Goal: Information Seeking & Learning: Find specific fact

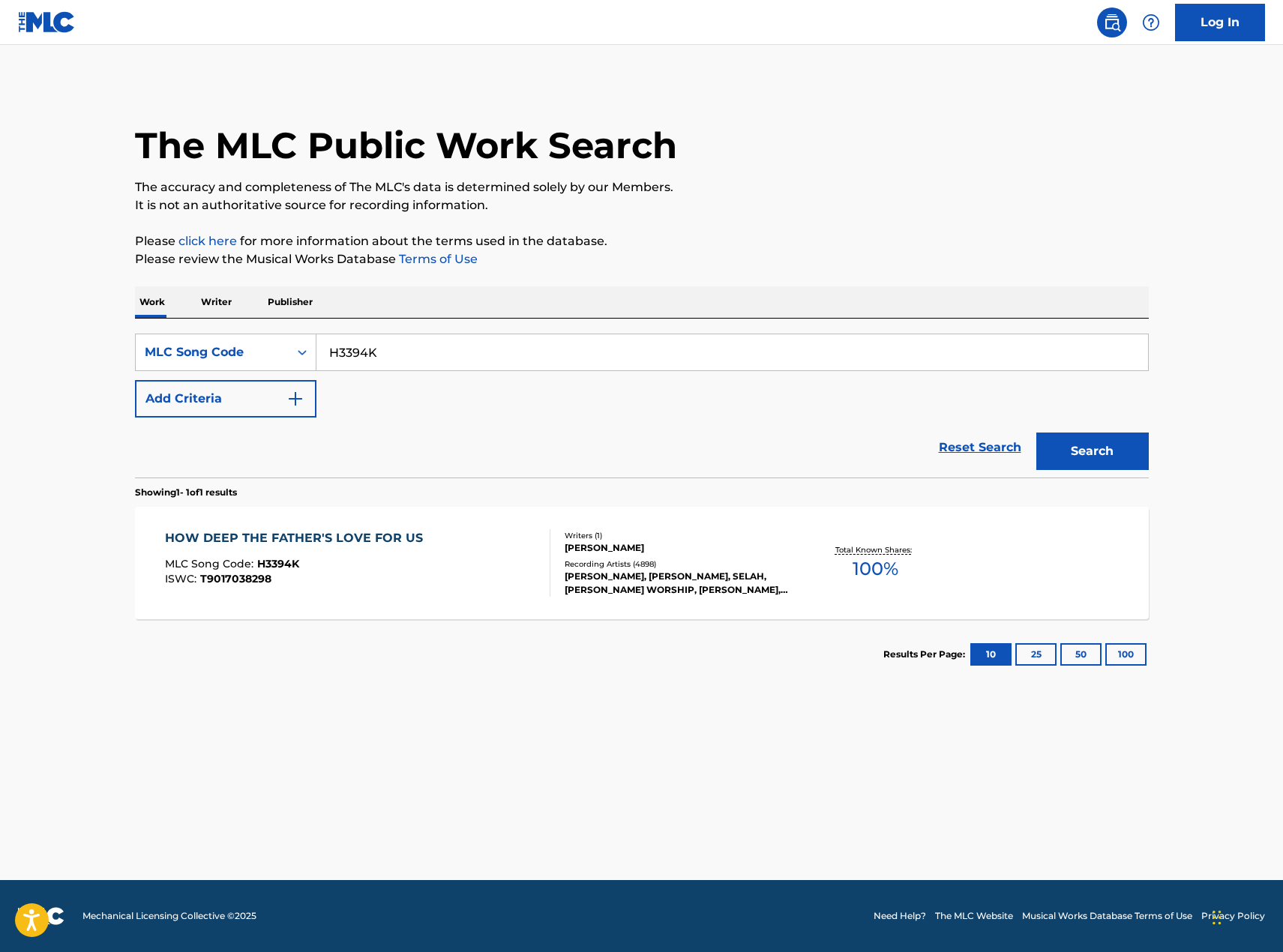
click at [454, 358] on input "H3394K" at bounding box center [732, 352] width 832 height 36
type input "TA8O2C"
click at [1037, 432] on button "Search" at bounding box center [1093, 451] width 113 height 38
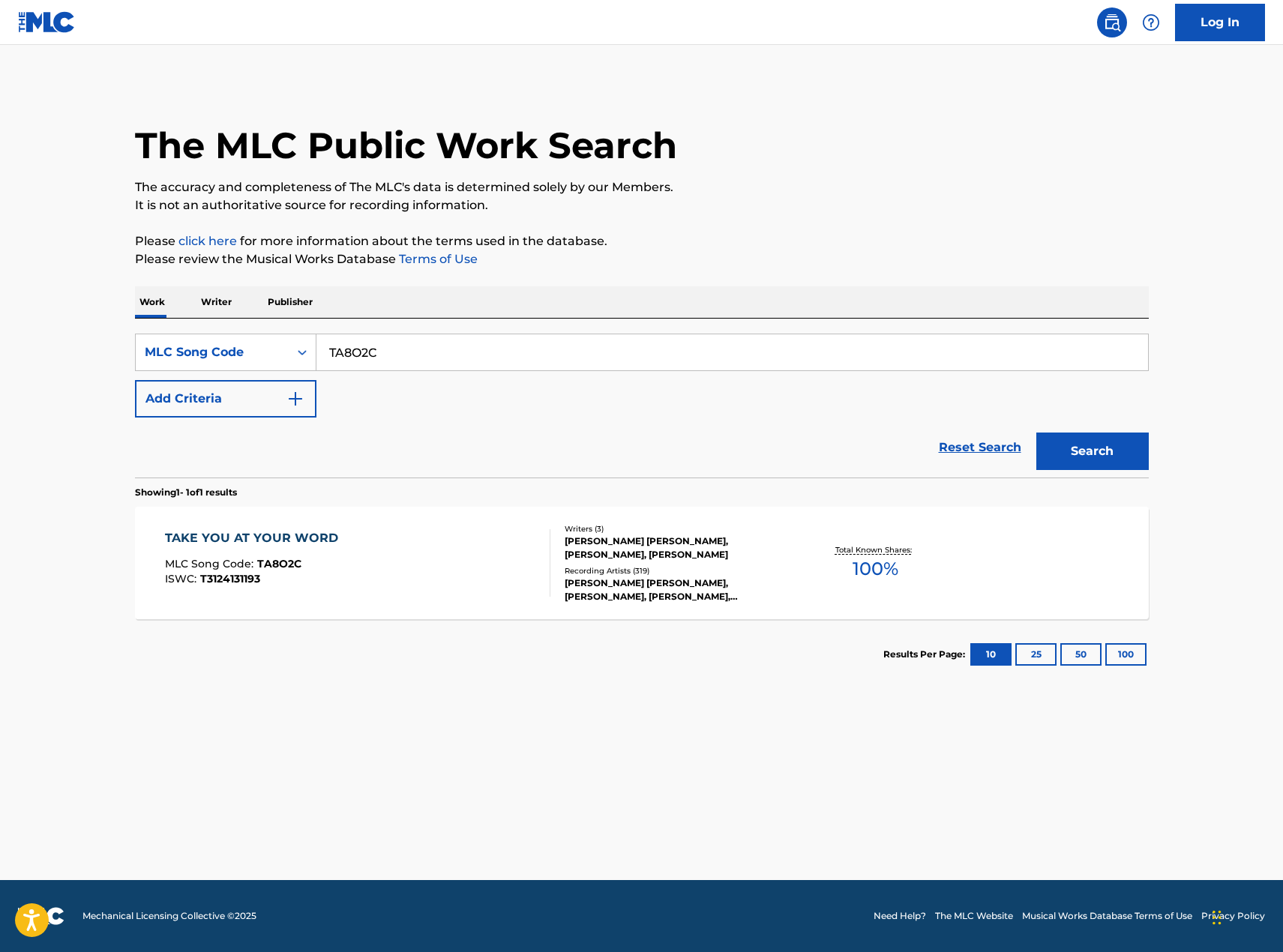
click at [554, 577] on div "Writers ( 3 ) [PERSON_NAME] [PERSON_NAME], [PERSON_NAME], [PERSON_NAME] Recordi…" at bounding box center [670, 563] width 241 height 80
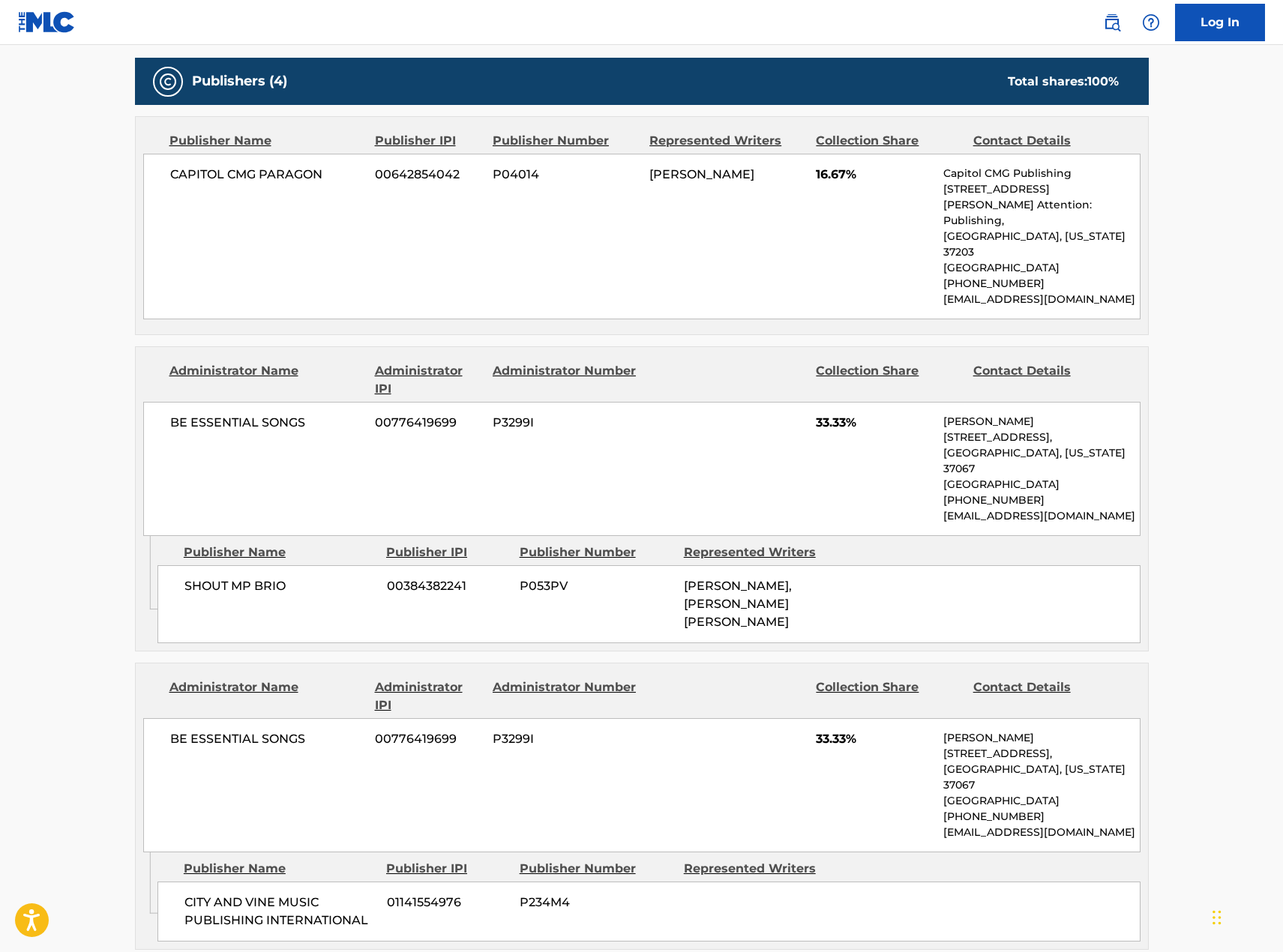
scroll to position [225, 0]
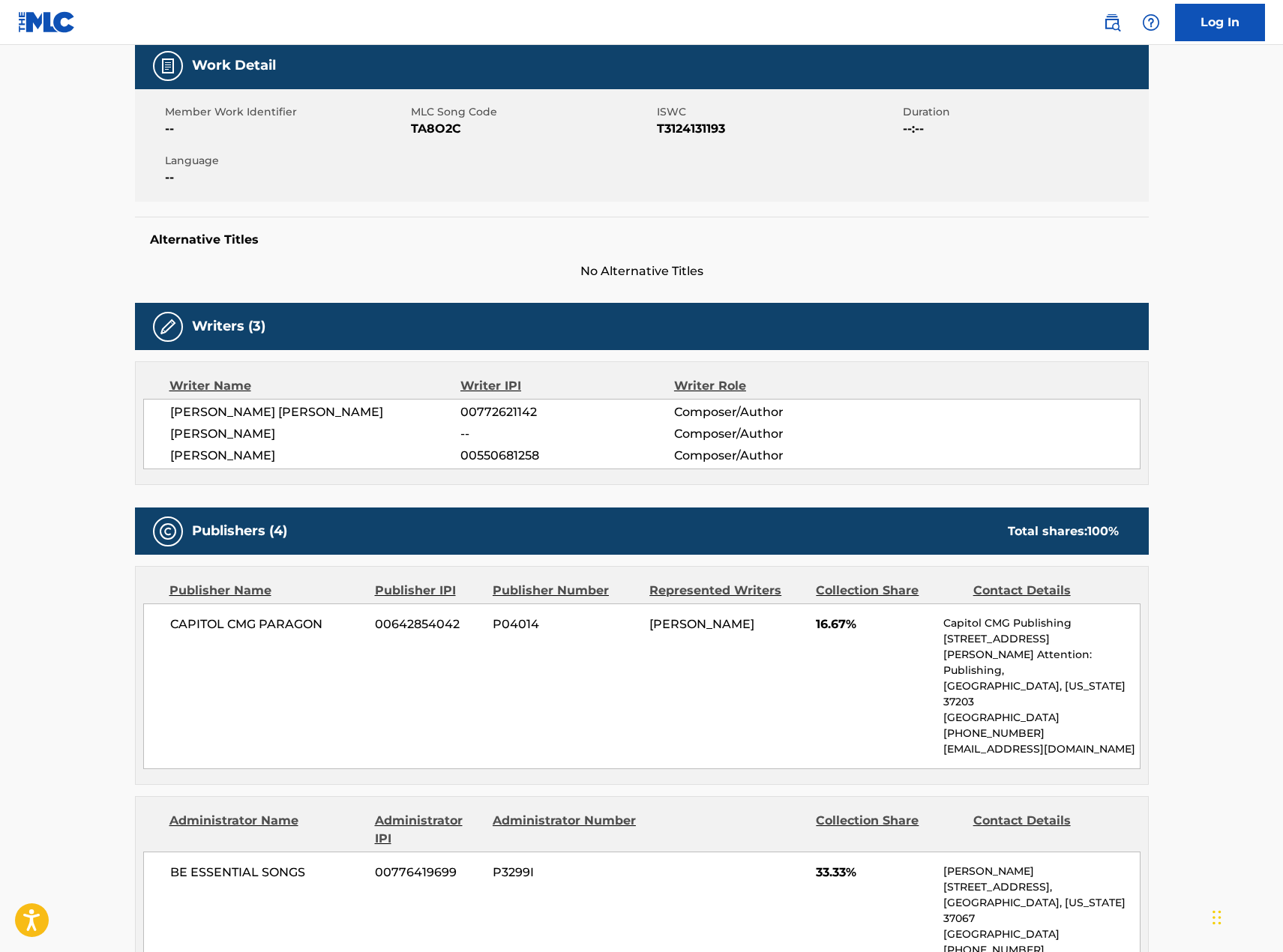
click at [39, 33] on link at bounding box center [47, 22] width 58 height 44
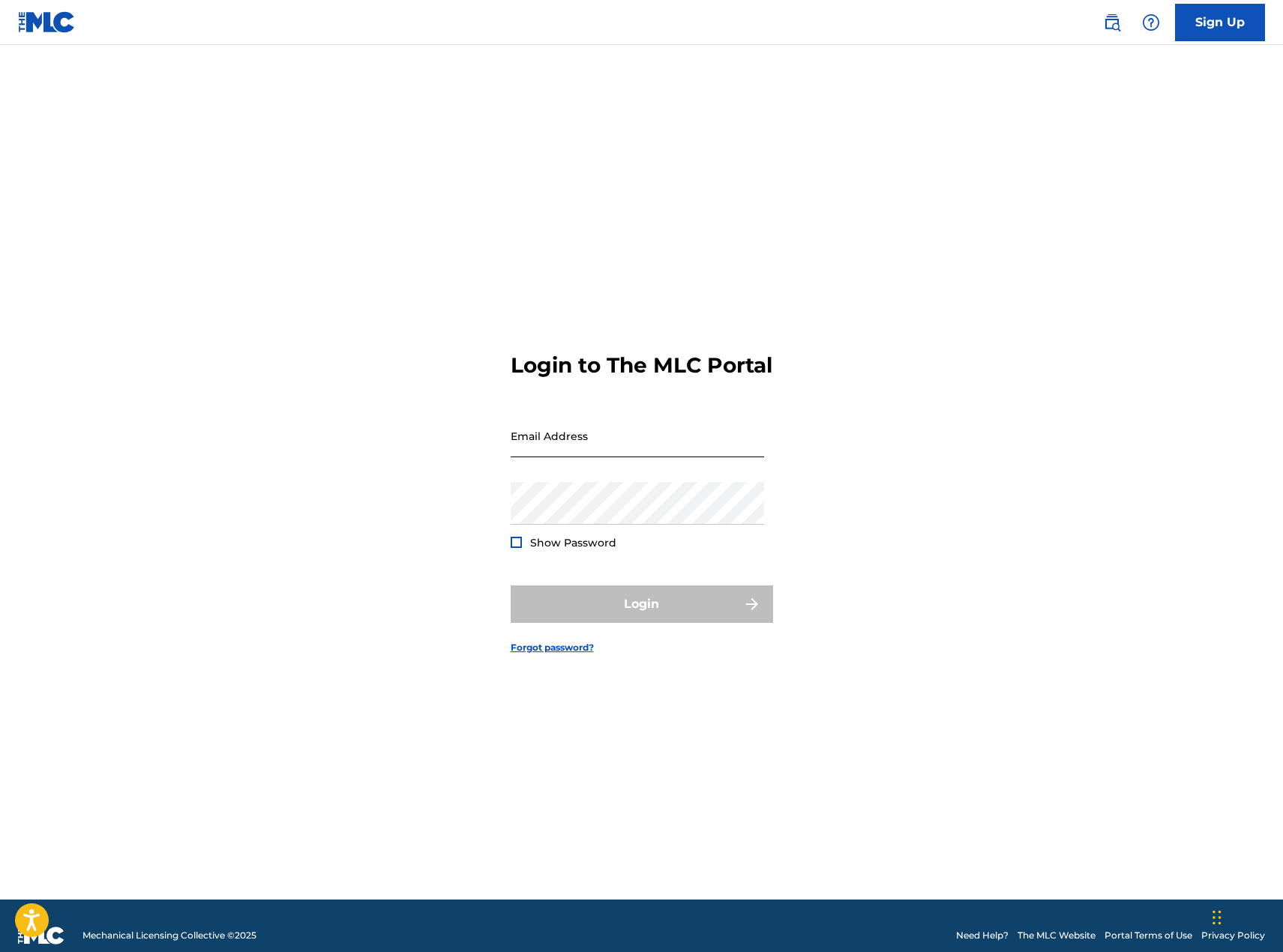
click at [646, 444] on input "Email Address" at bounding box center [637, 436] width 254 height 42
type input "CAPITOLCMG"
click at [650, 457] on input "CAPITOLCMG" at bounding box center [637, 436] width 254 height 42
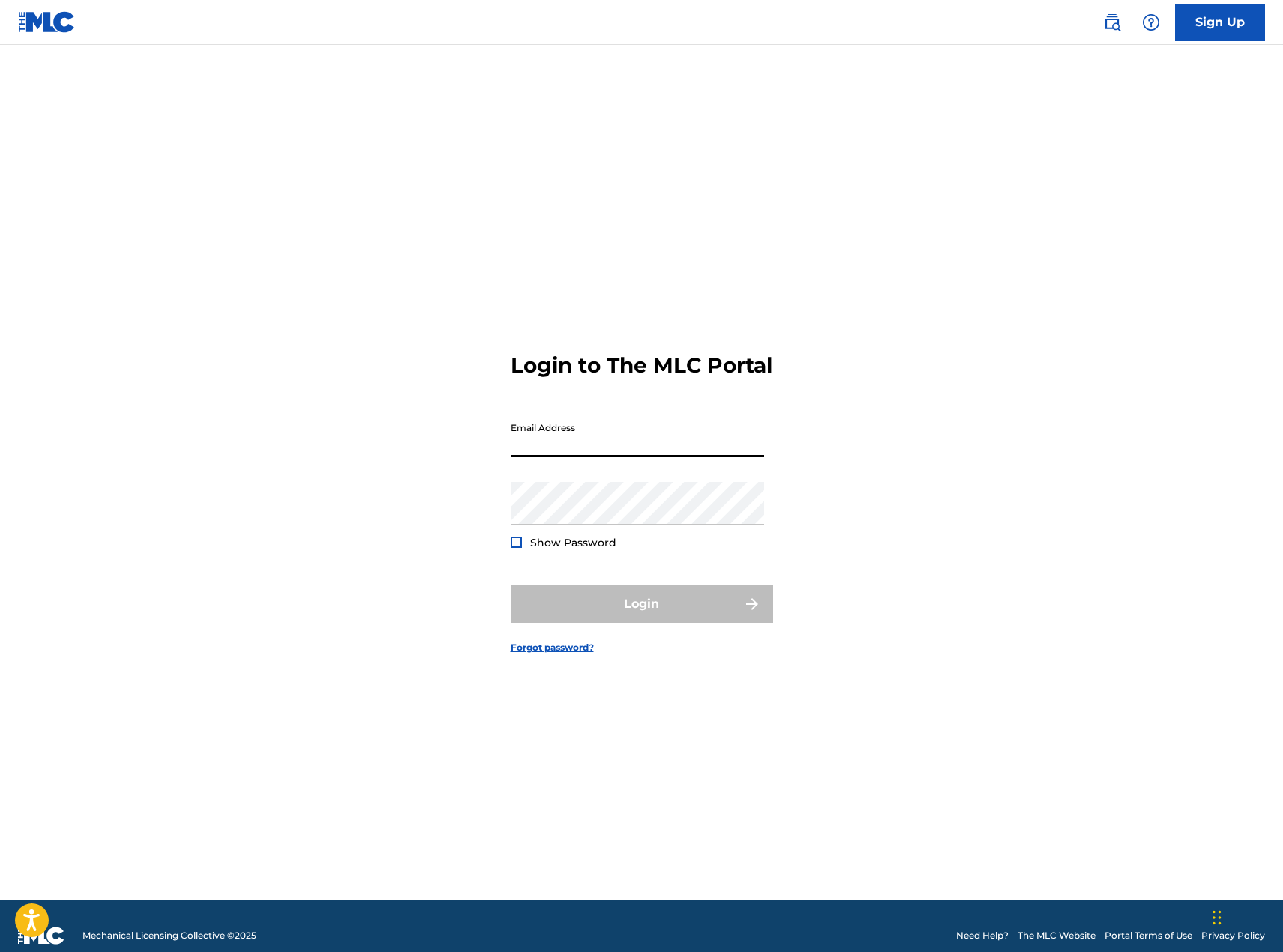
click at [650, 457] on input "Email Address" at bounding box center [637, 436] width 254 height 42
type input "[EMAIL_ADDRESS][PERSON_NAME][DOMAIN_NAME]"
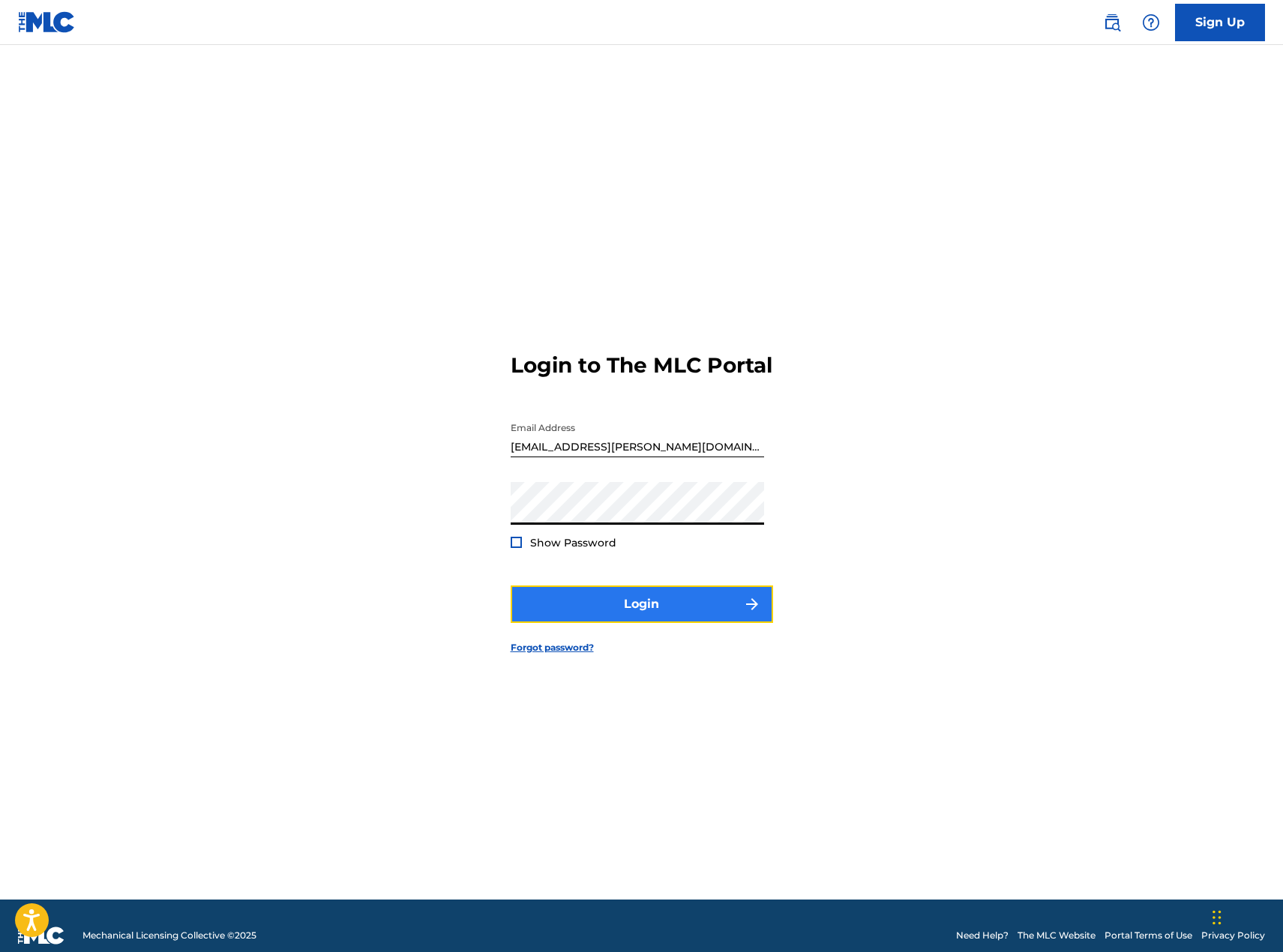
click at [670, 616] on button "Login" at bounding box center [642, 604] width 263 height 38
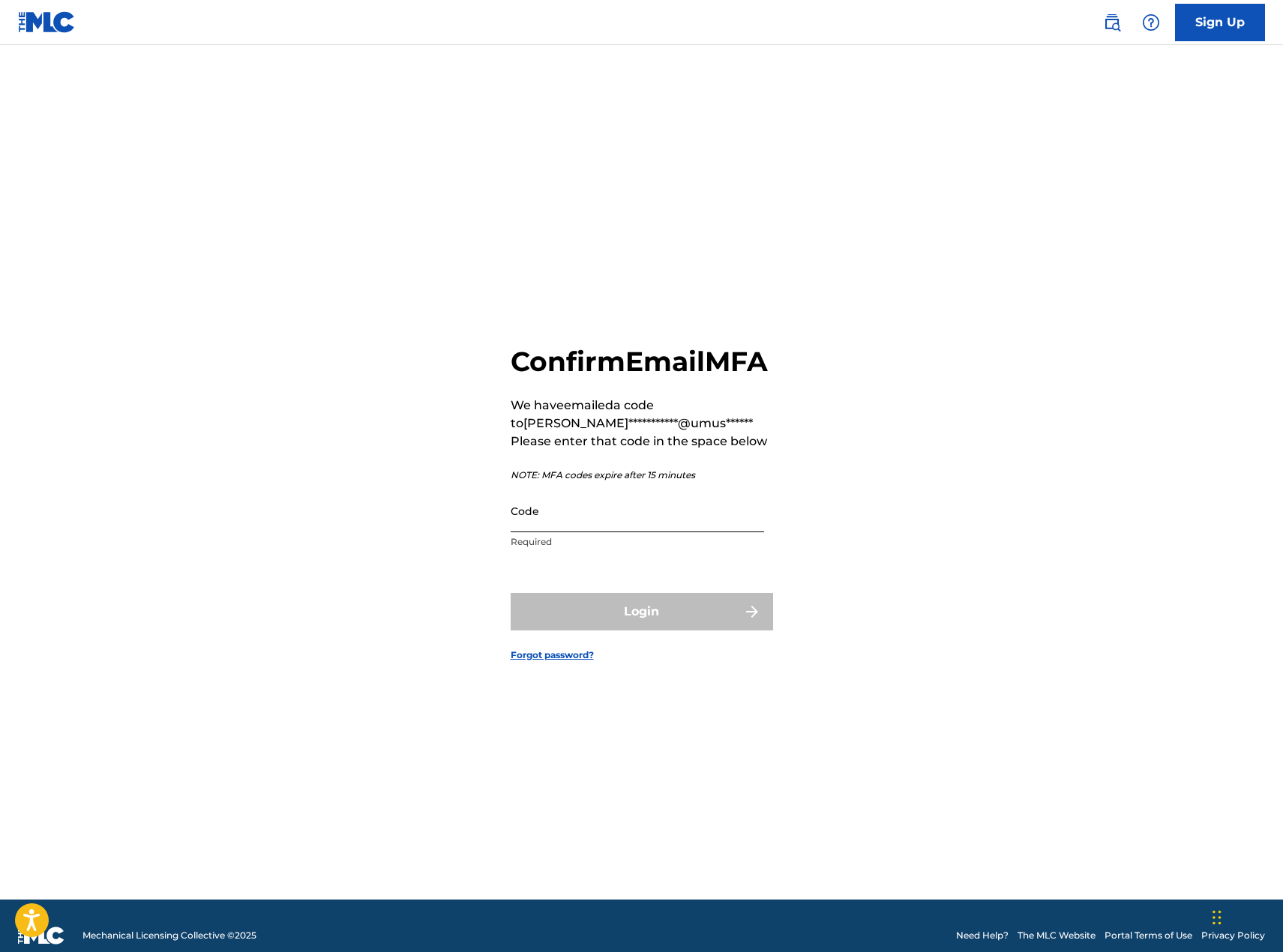
click at [668, 525] on input "Code" at bounding box center [637, 511] width 254 height 42
click at [579, 532] on input "Code" at bounding box center [637, 511] width 254 height 42
paste input "311877"
type input "311877"
click at [714, 628] on button "Login" at bounding box center [642, 612] width 263 height 38
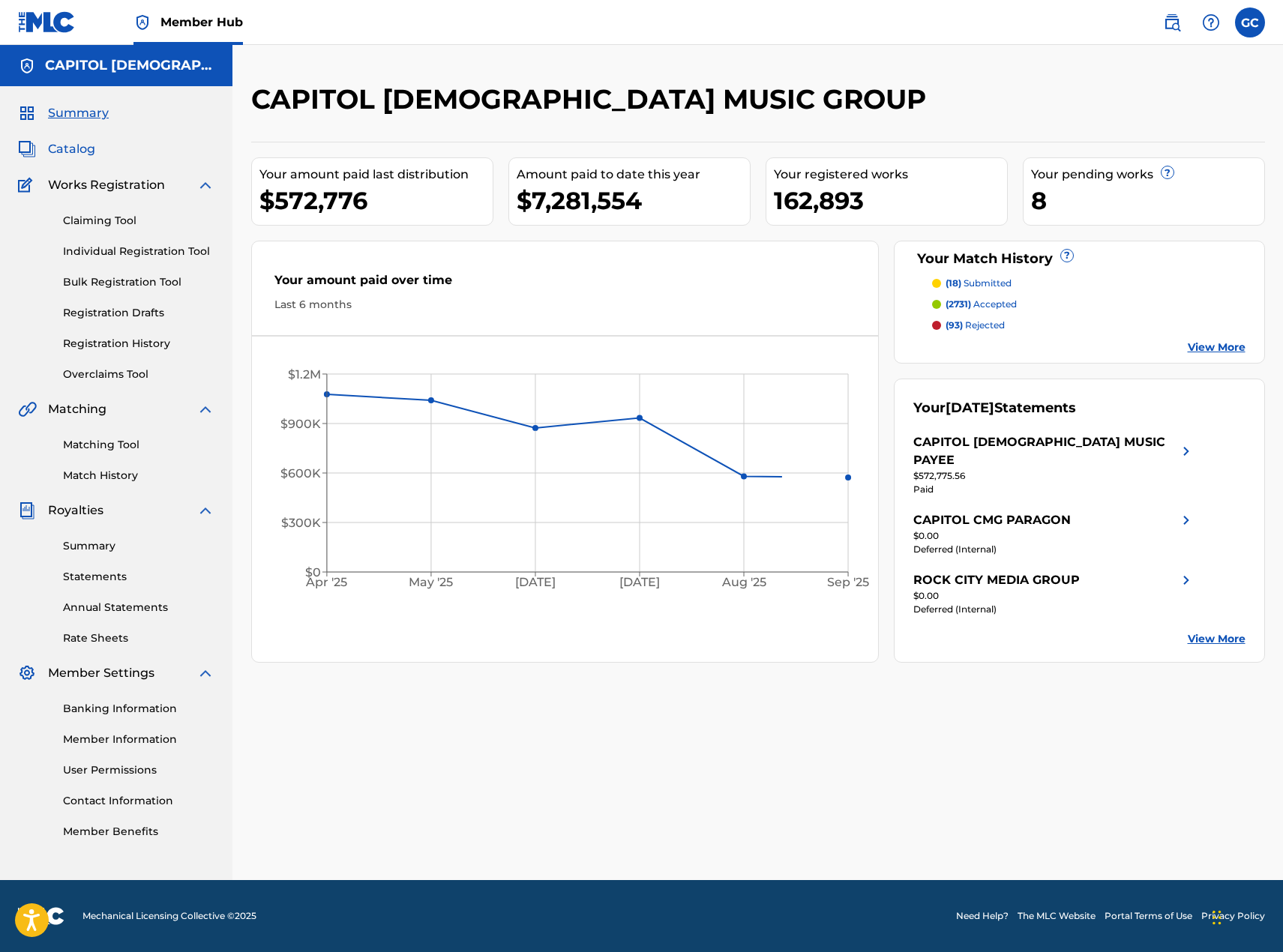
click at [90, 156] on span "Catalog" at bounding box center [72, 149] width 47 height 18
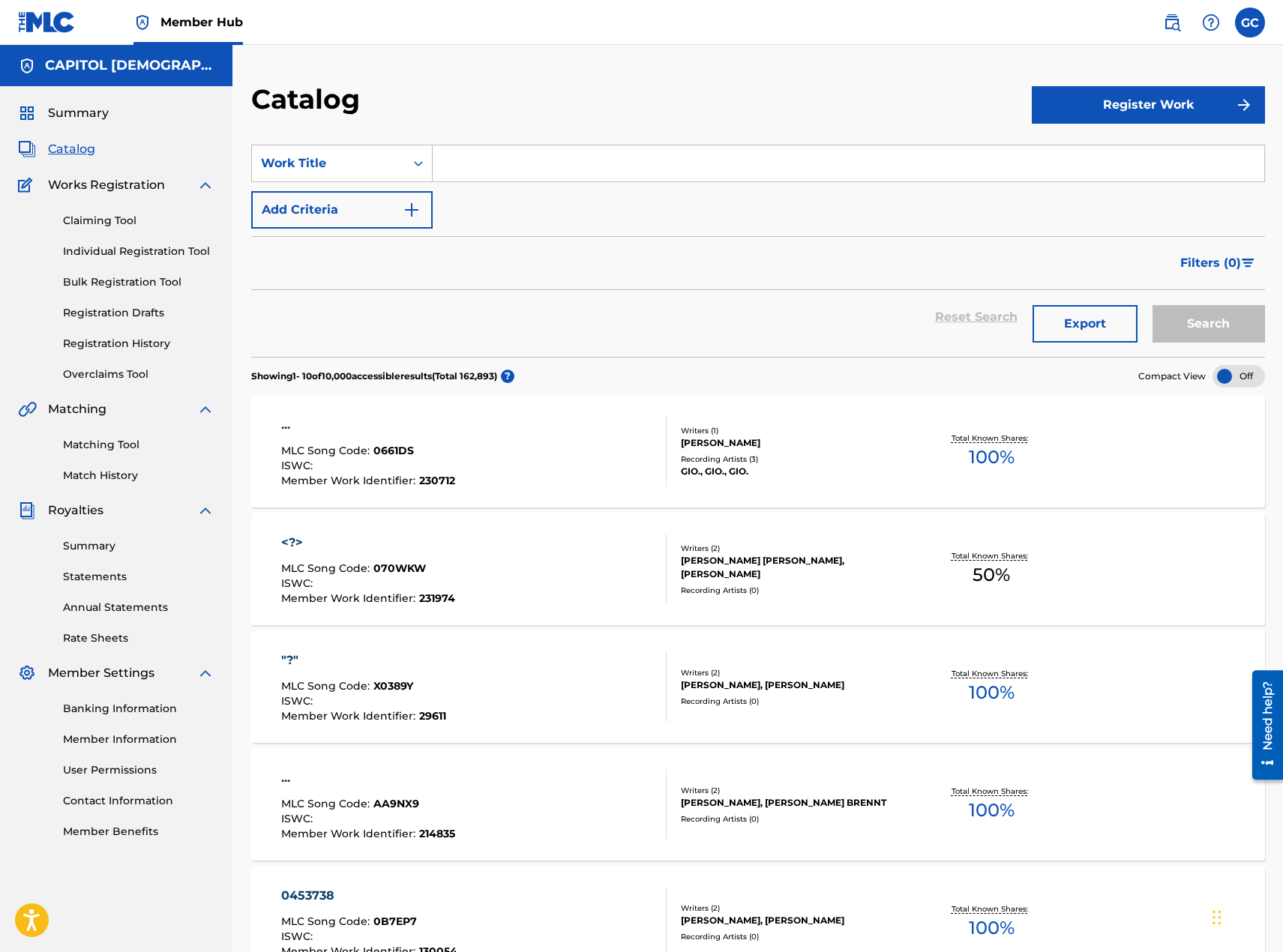
click at [611, 160] on input "Search Form" at bounding box center [848, 163] width 832 height 36
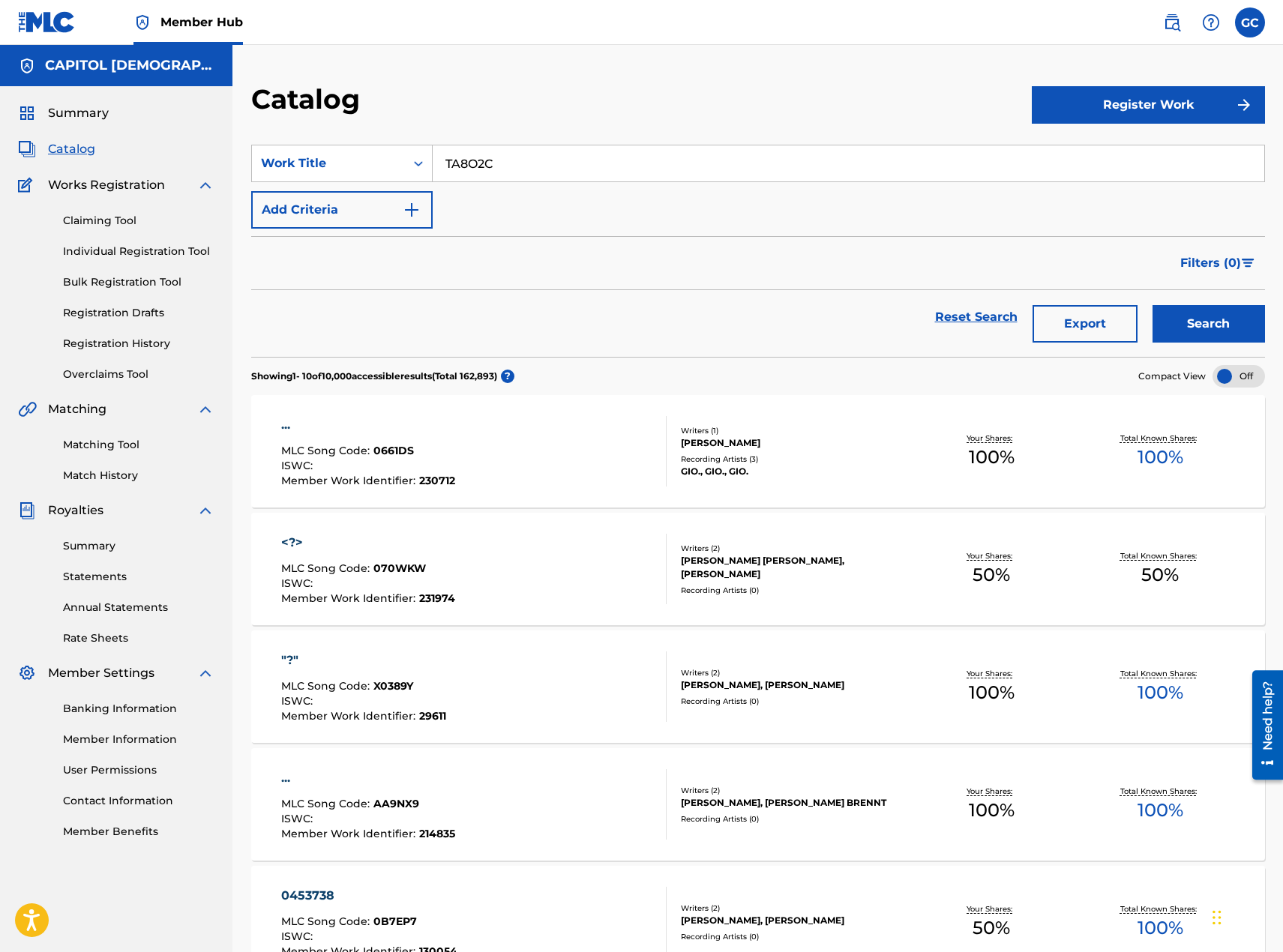
type input "TA8O2C"
click at [1152, 305] on button "Search" at bounding box center [1209, 324] width 113 height 38
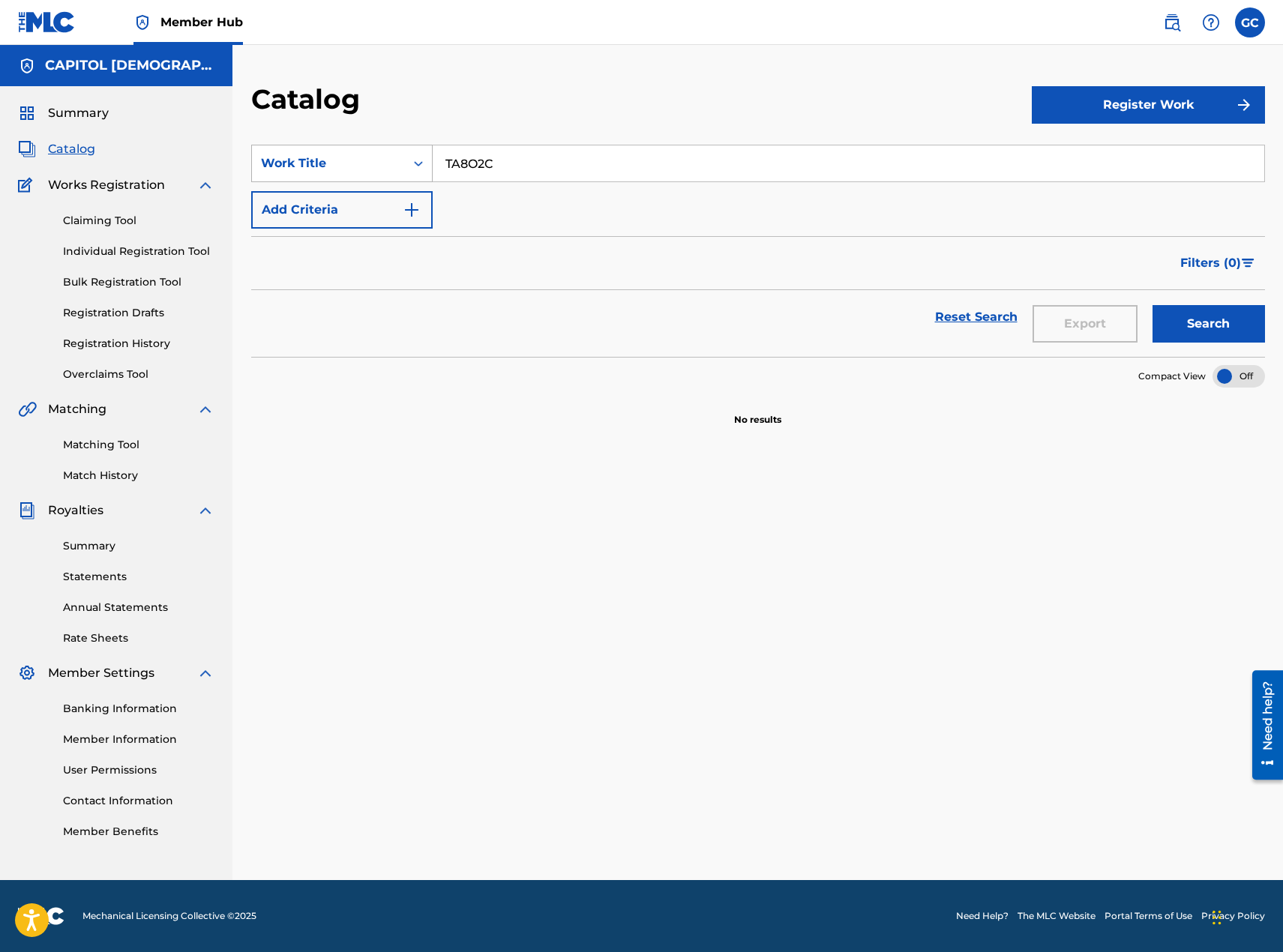
click at [397, 166] on div "Work Title" at bounding box center [328, 163] width 153 height 29
click at [383, 324] on div "MLC Song Code" at bounding box center [342, 313] width 180 height 38
click at [1188, 161] on input "Search Form" at bounding box center [848, 163] width 832 height 36
click at [1152, 305] on button "Search" at bounding box center [1209, 324] width 113 height 38
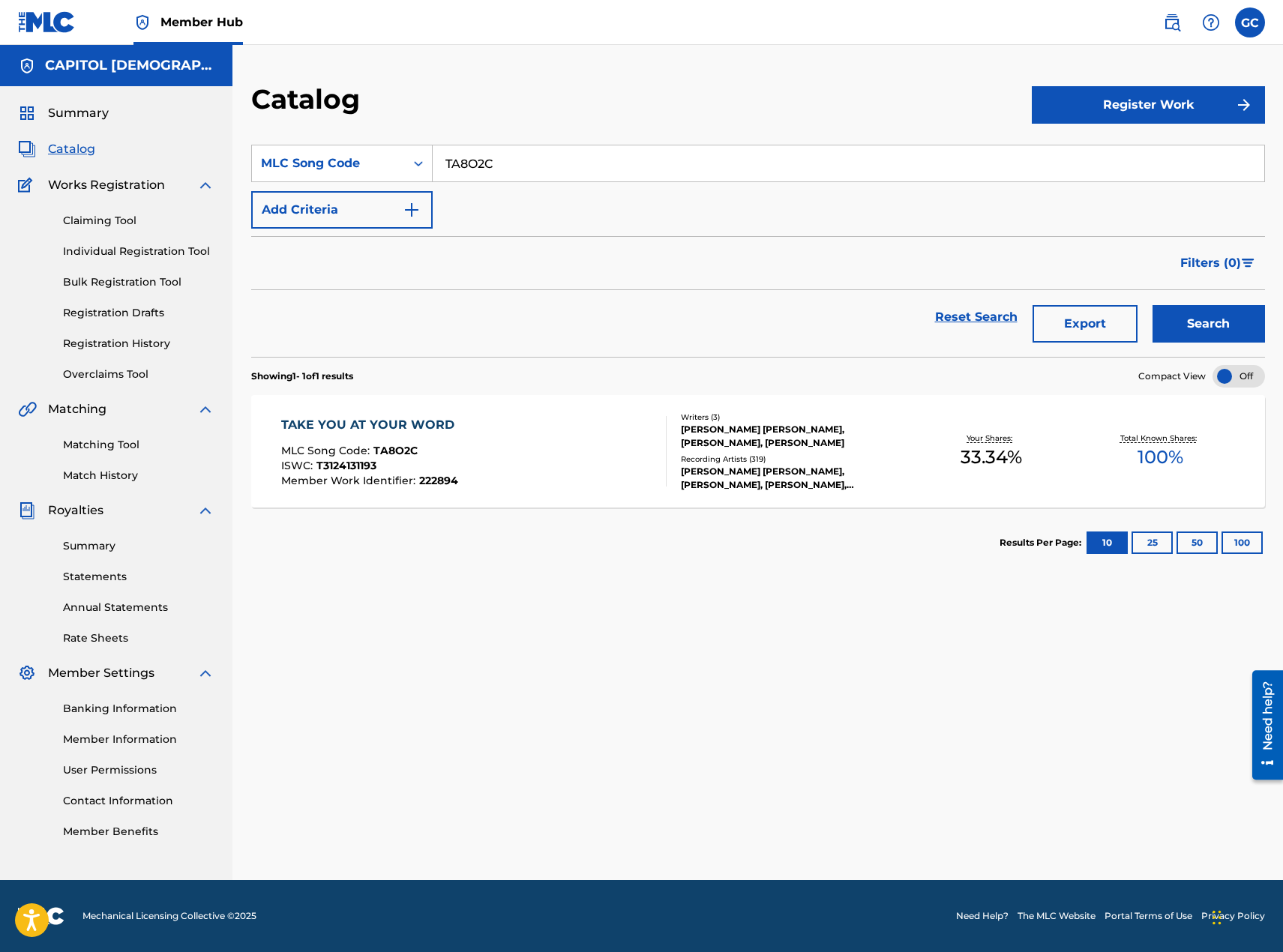
drag, startPoint x: 632, startPoint y: 190, endPoint x: 634, endPoint y: 165, distance: 25.1
click at [632, 190] on div "SearchWithCriteria0d31a084-69f7-4873-b3f9-1f7d46fe67d3 MLC Song Code TA8O2C Add…" at bounding box center [758, 186] width 1014 height 84
click at [633, 144] on div "TA8O2C" at bounding box center [849, 163] width 832 height 38
click at [623, 153] on input "TA8O2C" at bounding box center [848, 163] width 832 height 36
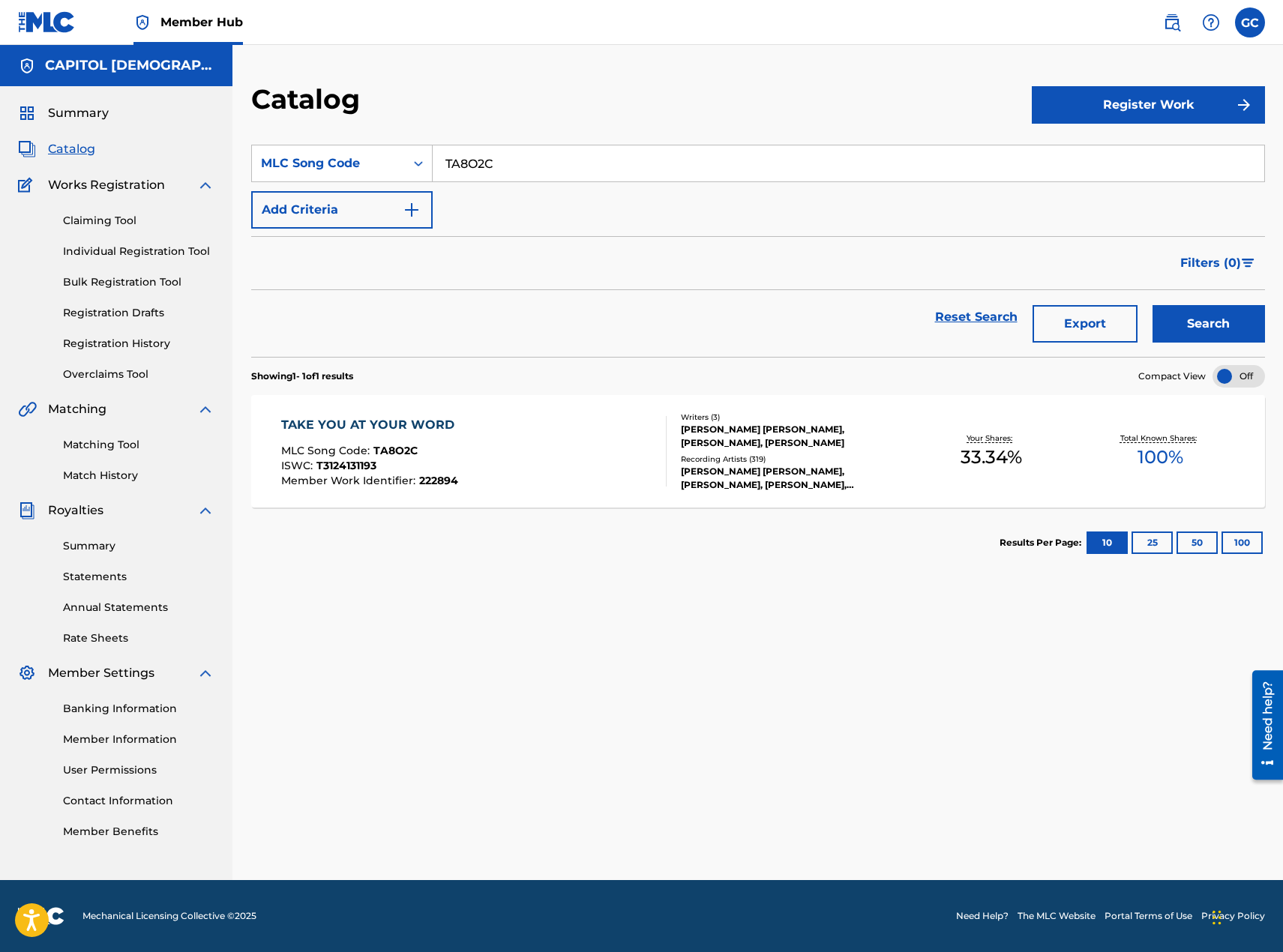
click at [623, 153] on input "TA8O2C" at bounding box center [848, 163] width 832 height 36
type input "AW6IWJ"
click at [1152, 305] on button "Search" at bounding box center [1209, 324] width 113 height 38
click at [659, 476] on div at bounding box center [659, 451] width 12 height 70
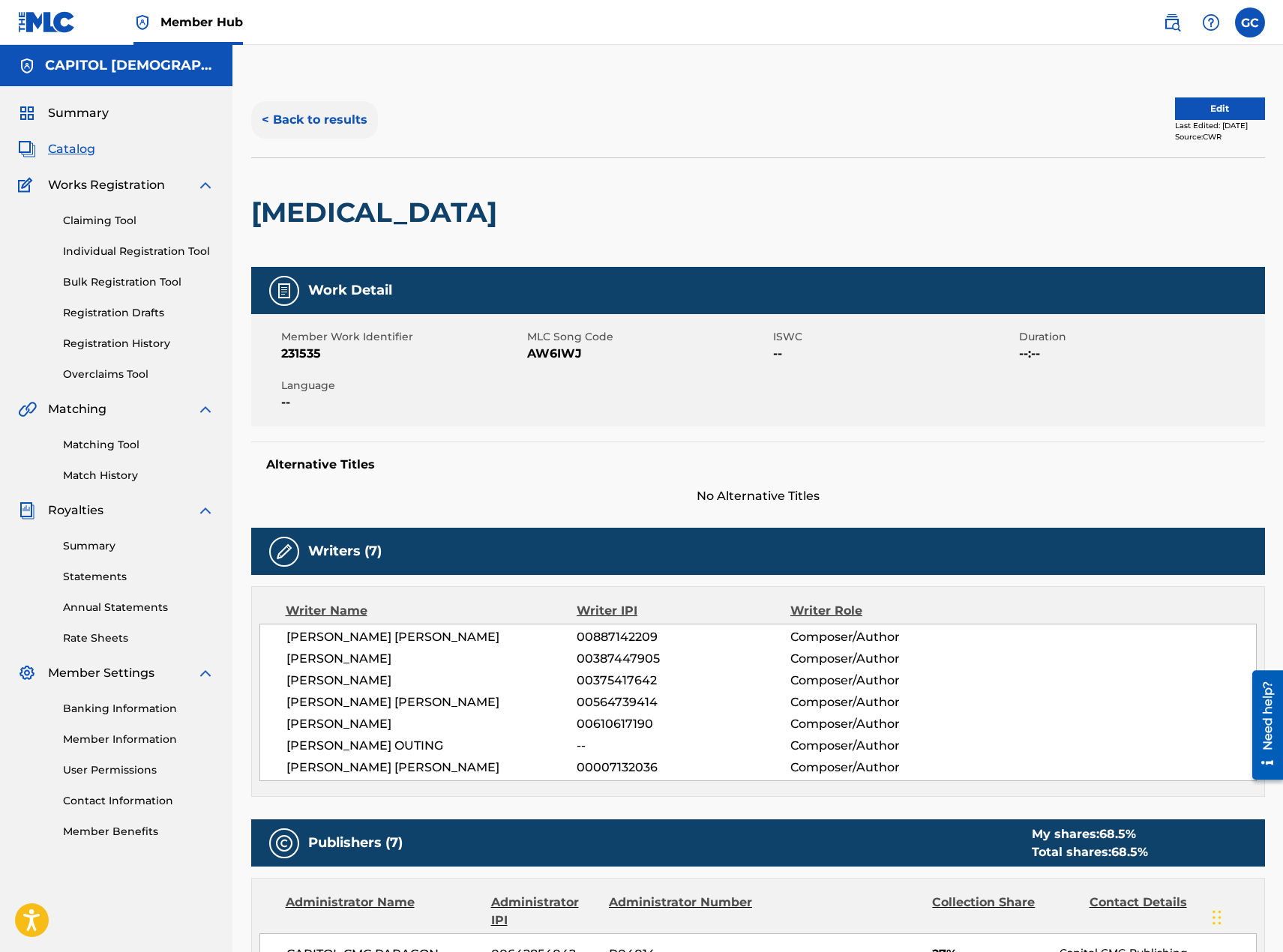
click at [300, 119] on button "< Back to results" at bounding box center [314, 120] width 127 height 38
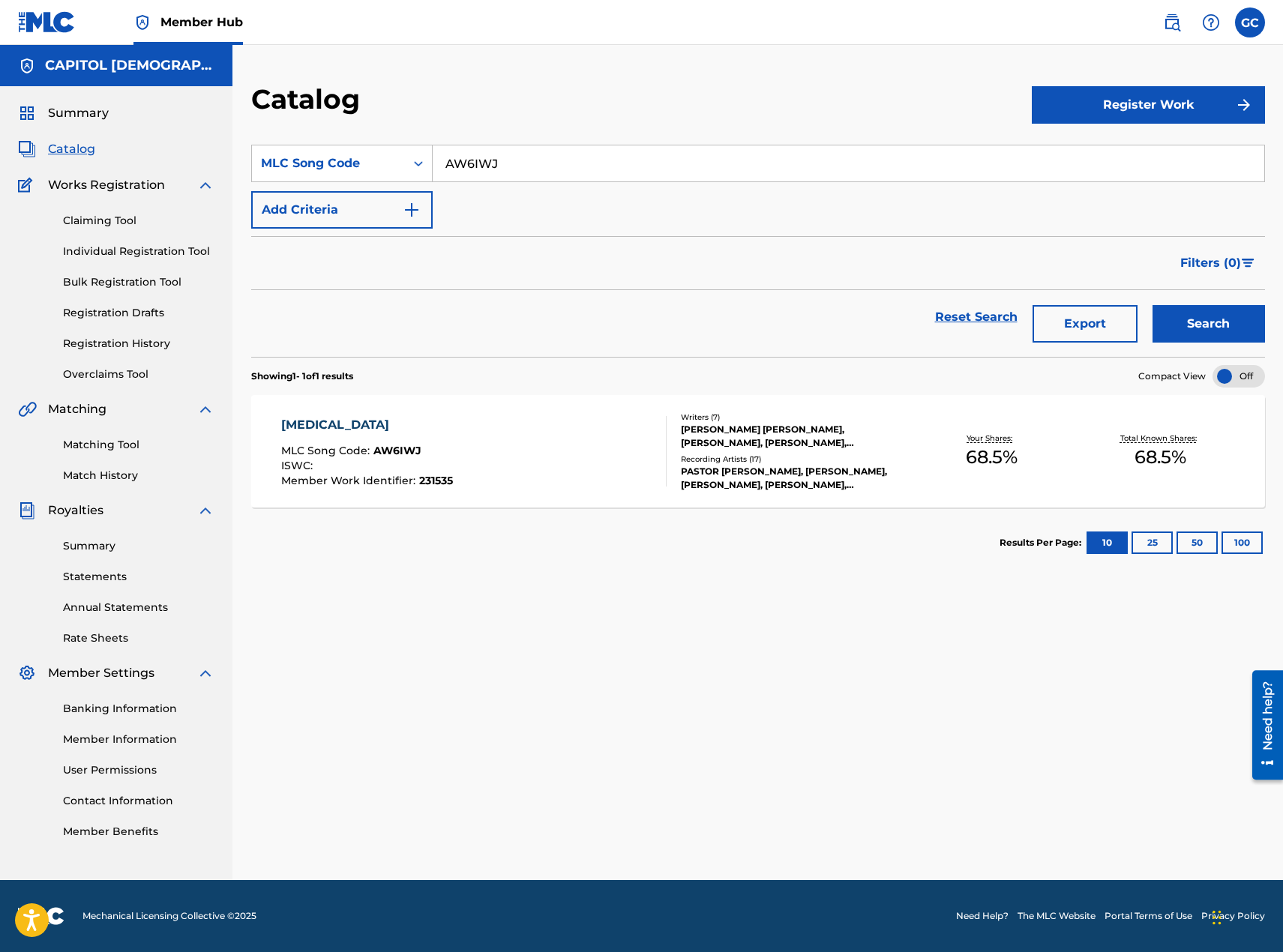
click at [650, 152] on input "AW6IWJ" at bounding box center [848, 163] width 832 height 36
click at [704, 148] on input "AW6IWJ" at bounding box center [848, 163] width 832 height 36
type input "I32FMU"
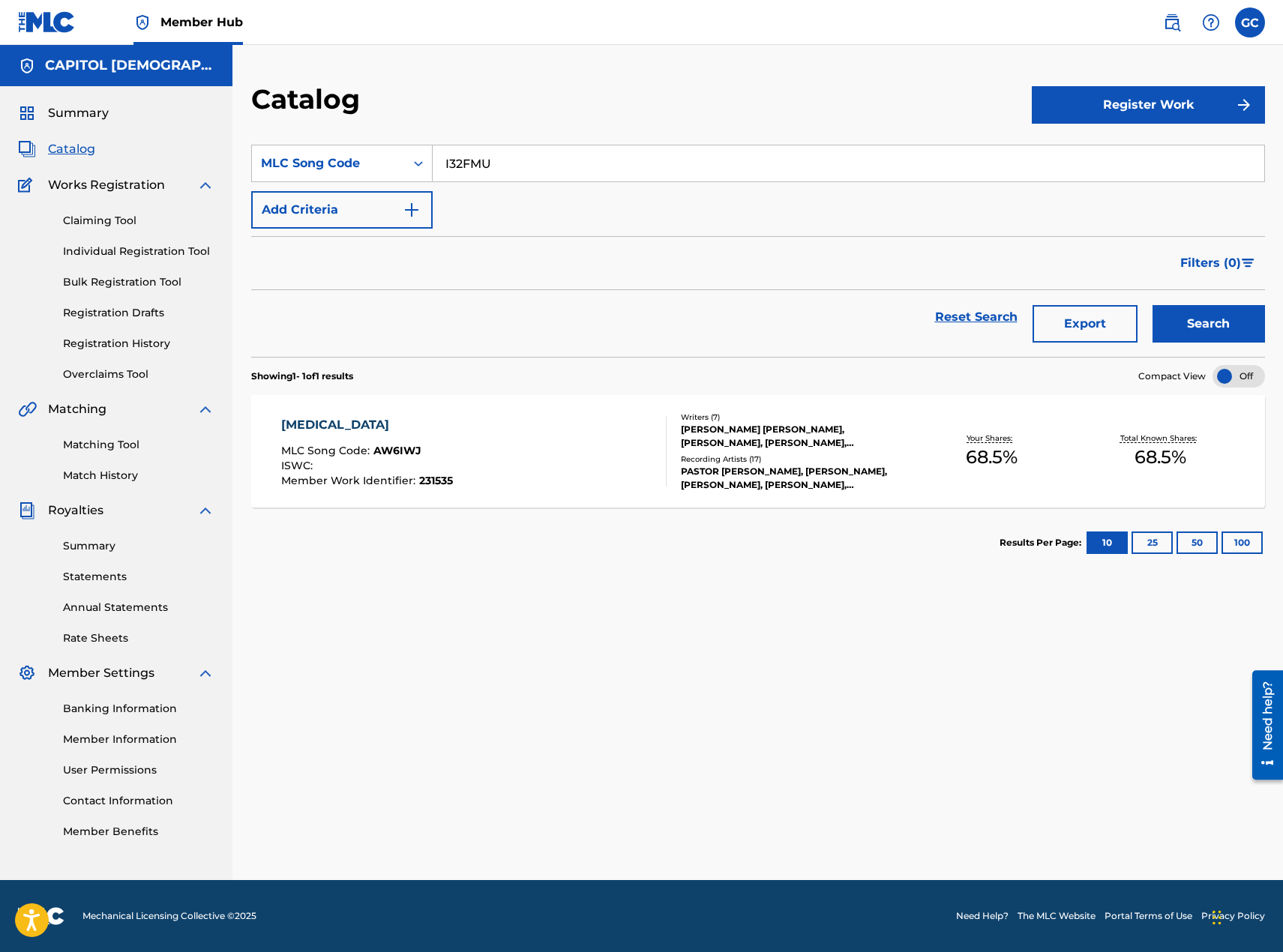
click at [1152, 305] on button "Search" at bounding box center [1209, 324] width 113 height 38
